Goal: Information Seeking & Learning: Learn about a topic

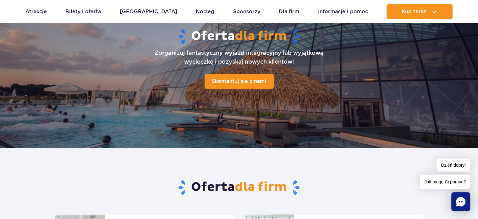
scroll to position [63, 0]
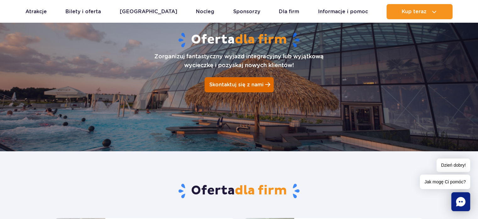
click at [234, 82] on span "Skontaktuj się z nami" at bounding box center [236, 84] width 54 height 6
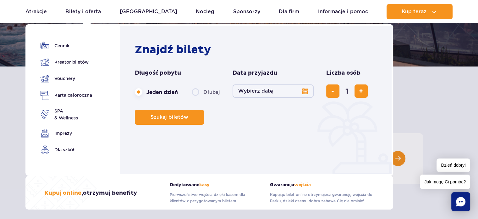
scroll to position [157, 0]
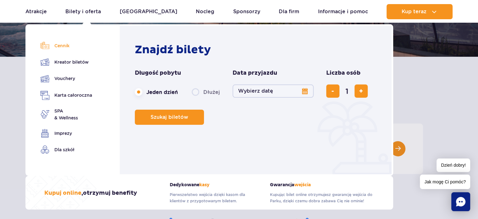
click at [62, 44] on link "Cennik" at bounding box center [67, 45] width 52 height 9
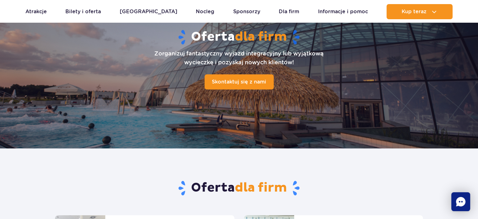
scroll to position [63, 0]
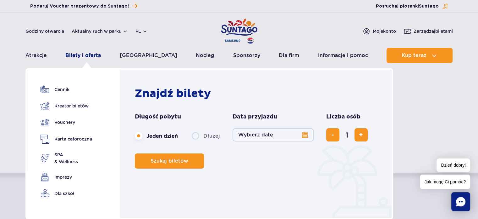
click at [80, 53] on link "Bilety i oferta" at bounding box center [83, 55] width 36 height 15
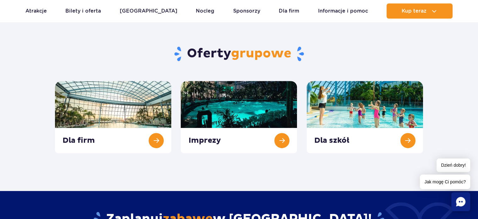
scroll to position [220, 0]
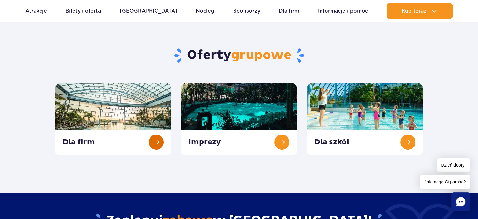
click at [157, 141] on link at bounding box center [113, 118] width 116 height 72
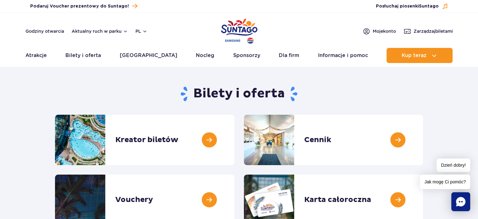
scroll to position [0, 0]
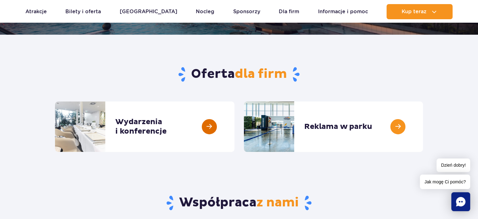
scroll to position [189, 0]
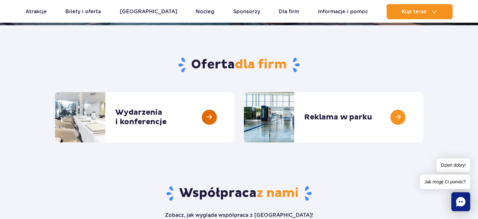
click at [235, 115] on link at bounding box center [235, 117] width 0 height 50
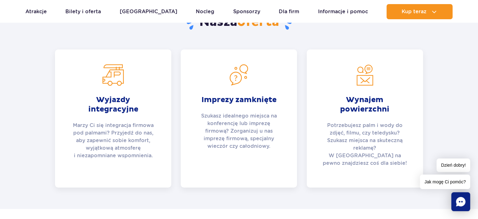
scroll to position [220, 0]
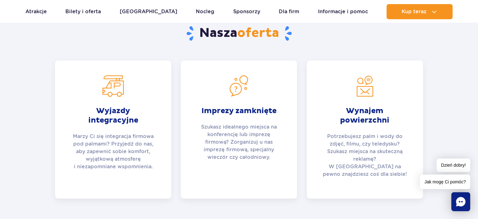
click at [112, 115] on strong "Wyjazdy integracyjne" at bounding box center [113, 115] width 85 height 19
click at [120, 150] on p "Marzy Ci się integracja firmowa pod palmami? Przyjedź do nas, aby zapewnić sobi…" at bounding box center [113, 154] width 85 height 45
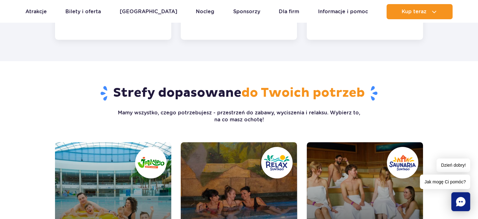
scroll to position [377, 0]
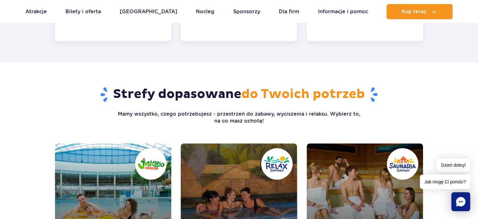
click at [294, 86] on span "do Twoich potrzeb" at bounding box center [303, 94] width 124 height 16
click at [266, 114] on p "Mamy wszystko, czego potrzebujesz - przestrzeń do zabawy, wyciszenia i relaksu.…" at bounding box center [239, 117] width 244 height 14
click at [378, 164] on link "Saunaria" at bounding box center [365, 201] width 116 height 116
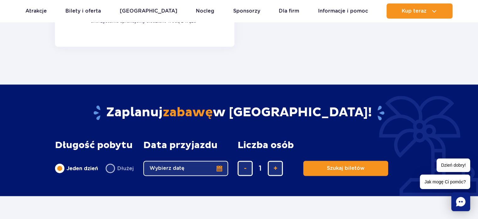
scroll to position [849, 0]
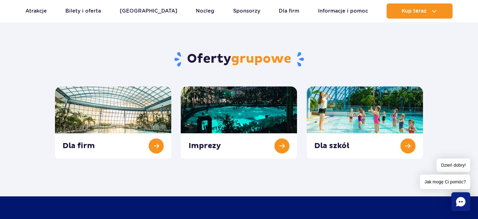
scroll to position [220, 0]
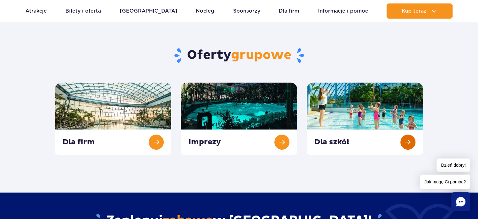
click at [408, 139] on link at bounding box center [365, 118] width 116 height 72
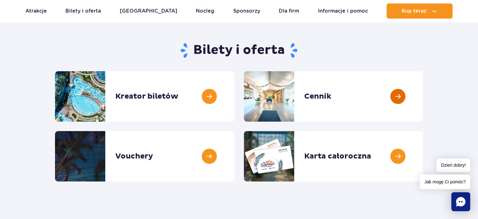
scroll to position [31, 0]
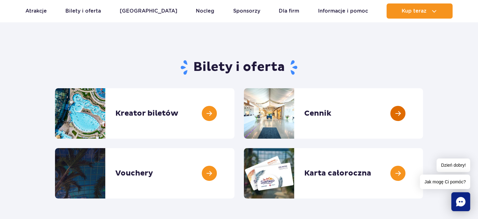
click at [423, 113] on link at bounding box center [423, 113] width 0 height 50
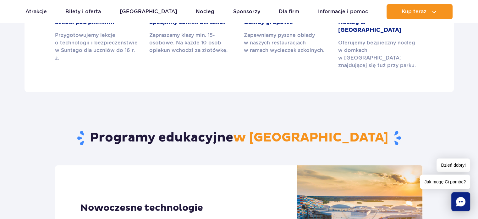
scroll to position [220, 0]
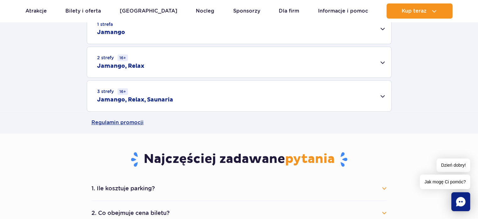
scroll to position [220, 0]
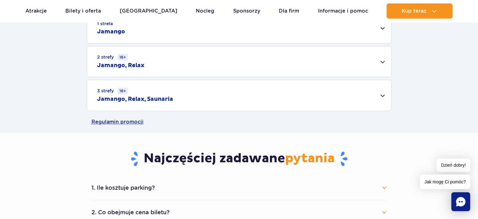
click at [382, 94] on div "3 strefy 16+ Jamango, Relax, Saunaria" at bounding box center [239, 95] width 304 height 30
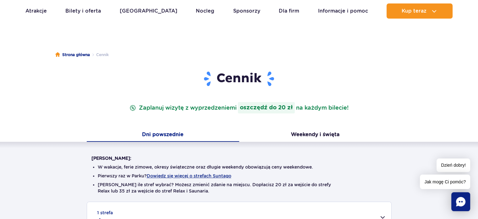
scroll to position [0, 0]
